Goal: Navigation & Orientation: Find specific page/section

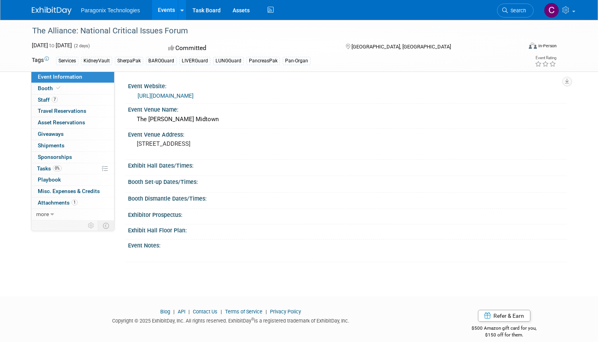
click at [194, 97] on link "[URL][DOMAIN_NAME]" at bounding box center [166, 96] width 56 height 6
click at [54, 100] on span "7" at bounding box center [55, 100] width 6 height 6
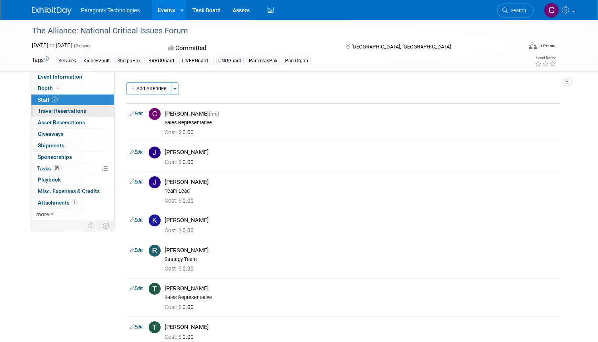
click at [89, 112] on link "0 Travel Reservations 0" at bounding box center [72, 111] width 83 height 11
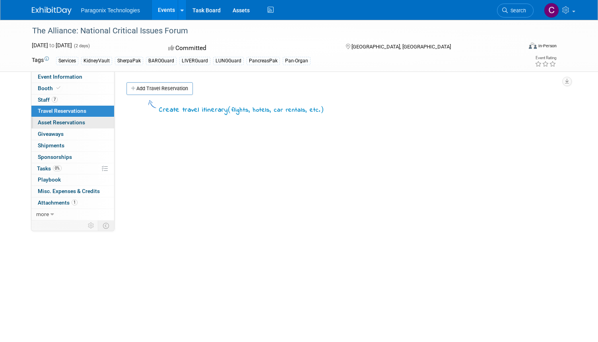
click at [87, 123] on link "0 Asset Reservations 0" at bounding box center [72, 122] width 83 height 11
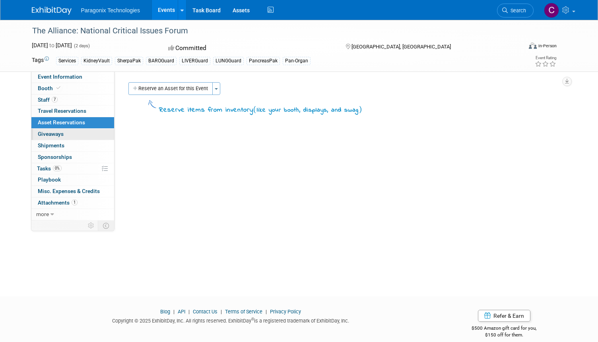
click at [83, 138] on link "0 Giveaways 0" at bounding box center [72, 134] width 83 height 11
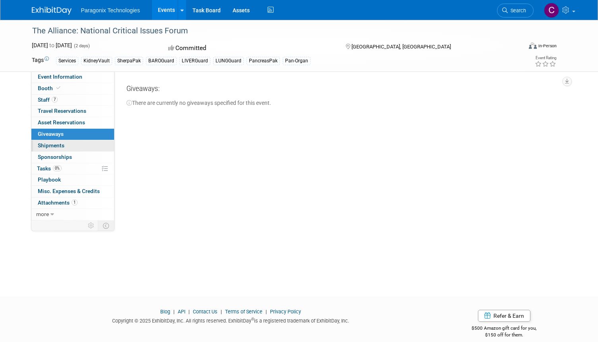
click at [79, 151] on link "0 Shipments 0" at bounding box center [72, 145] width 83 height 11
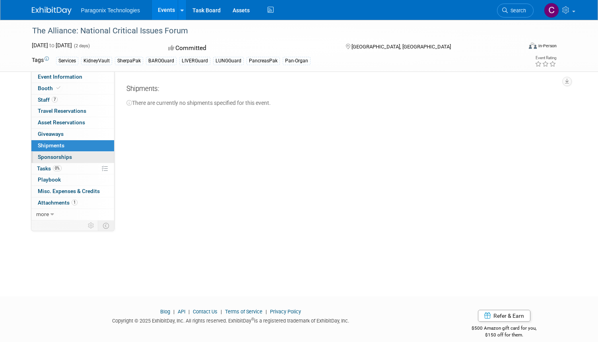
click at [78, 154] on link "0 Sponsorships 0" at bounding box center [72, 157] width 83 height 11
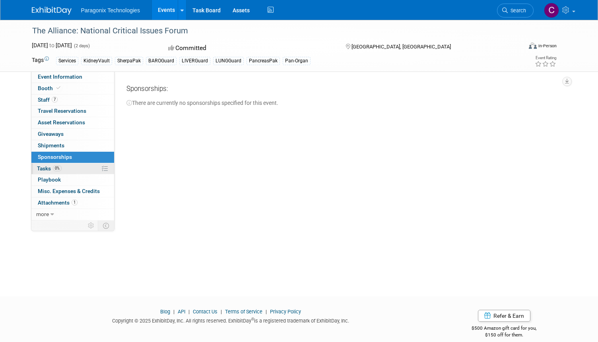
click at [75, 165] on link "0% Tasks 0%" at bounding box center [72, 168] width 83 height 11
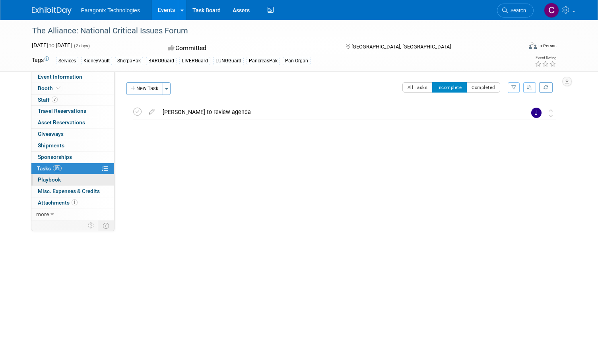
click at [71, 179] on link "0 Playbook 0" at bounding box center [72, 179] width 83 height 11
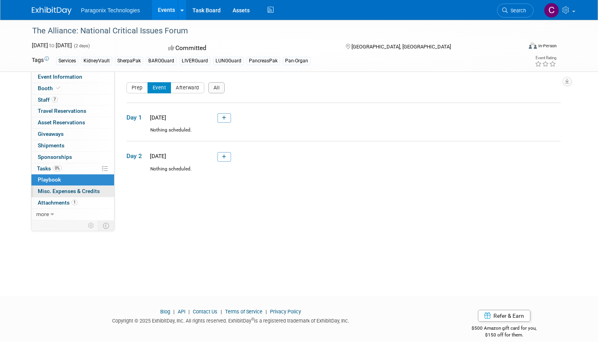
click at [69, 192] on span "Misc. Expenses & Credits 0" at bounding box center [69, 191] width 62 height 6
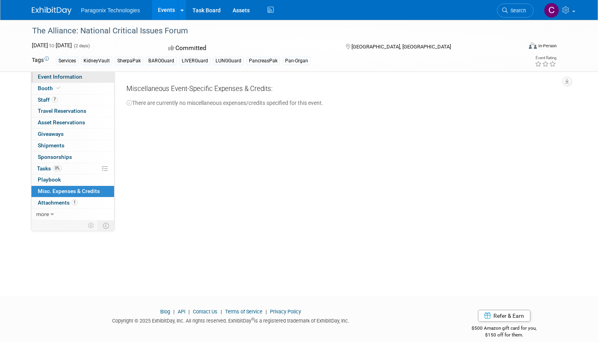
click at [83, 81] on link "Event Information" at bounding box center [72, 77] width 83 height 11
